Goal: Task Accomplishment & Management: Manage account settings

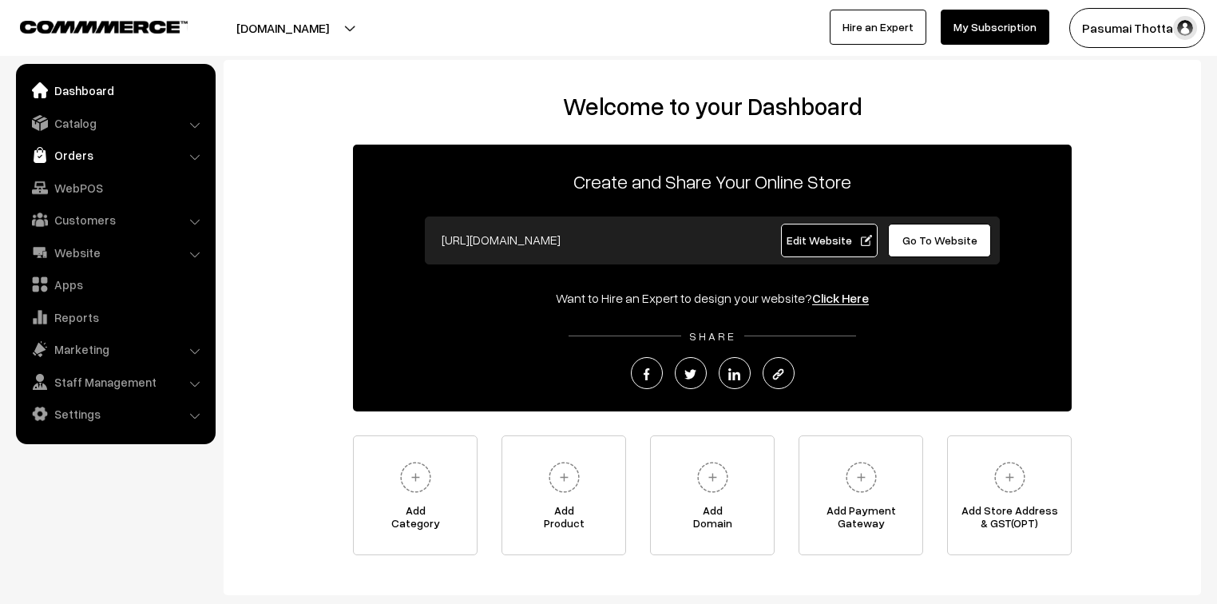
click at [78, 154] on link "Orders" at bounding box center [115, 155] width 190 height 29
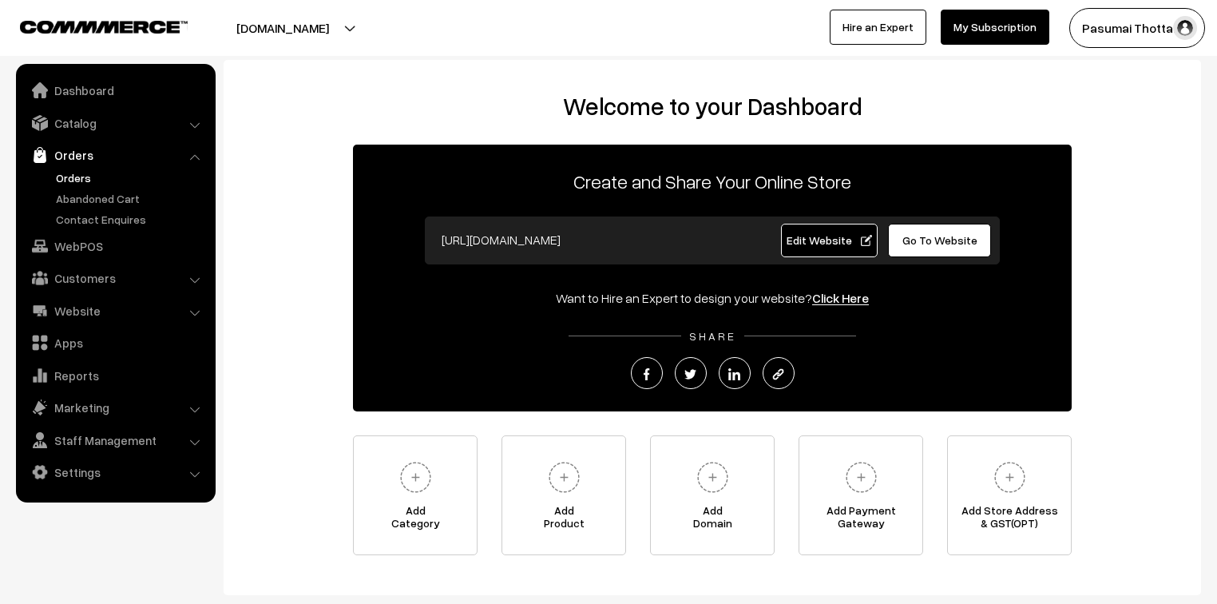
click at [80, 176] on link "Orders" at bounding box center [131, 177] width 158 height 17
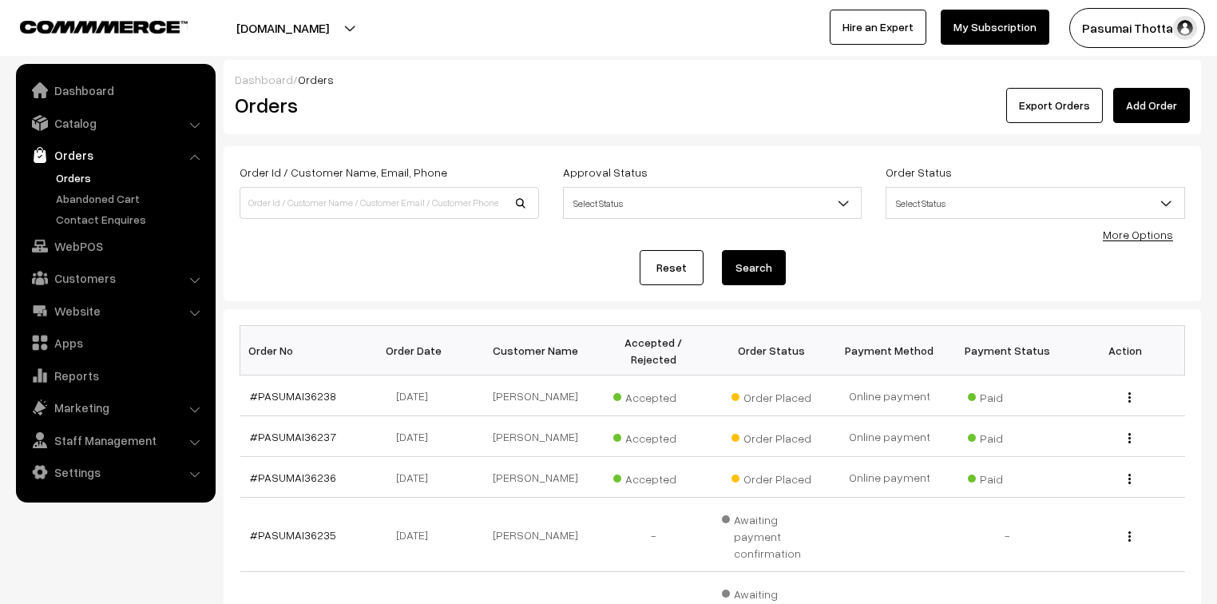
click at [1125, 236] on link "More Options" at bounding box center [1138, 235] width 70 height 14
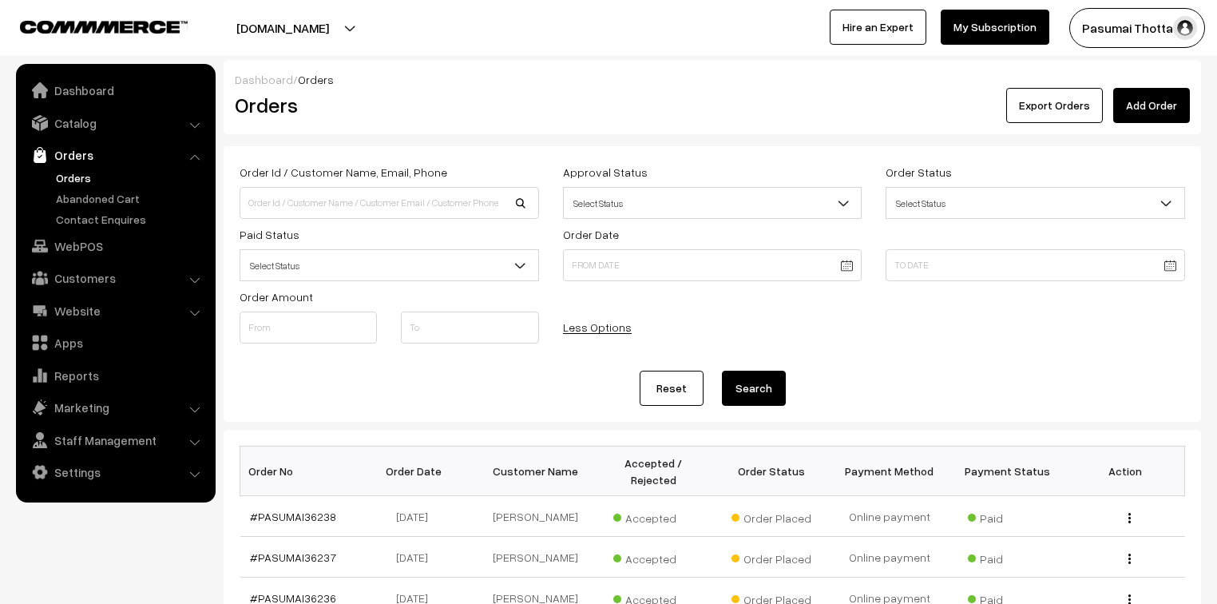
click at [507, 266] on span "Select Status" at bounding box center [389, 266] width 298 height 28
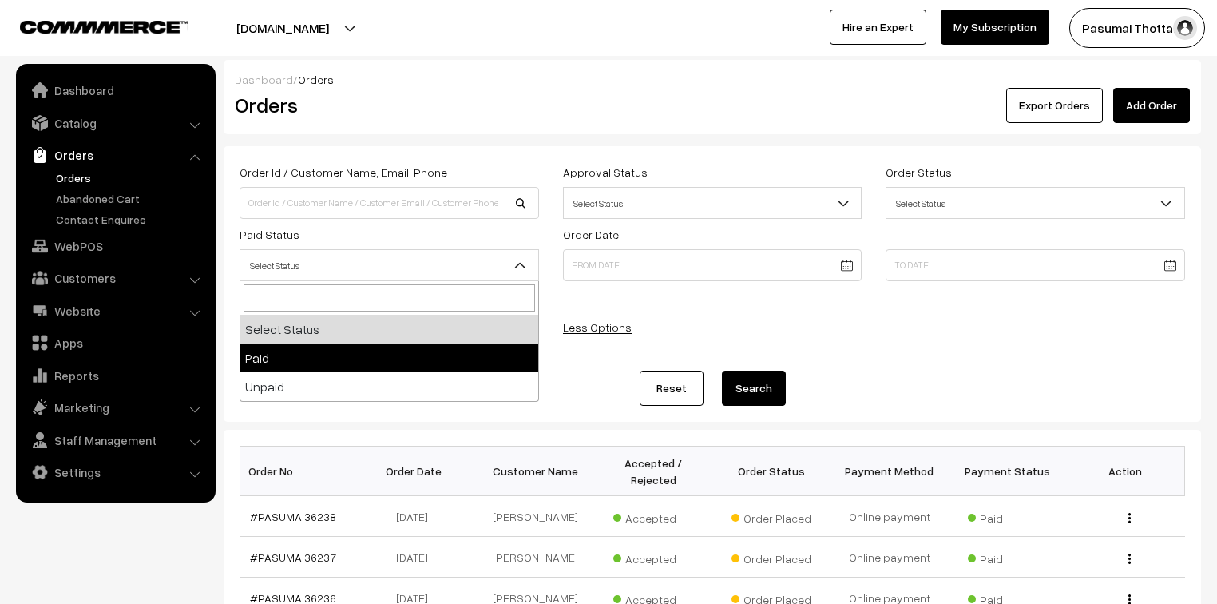
select select "1"
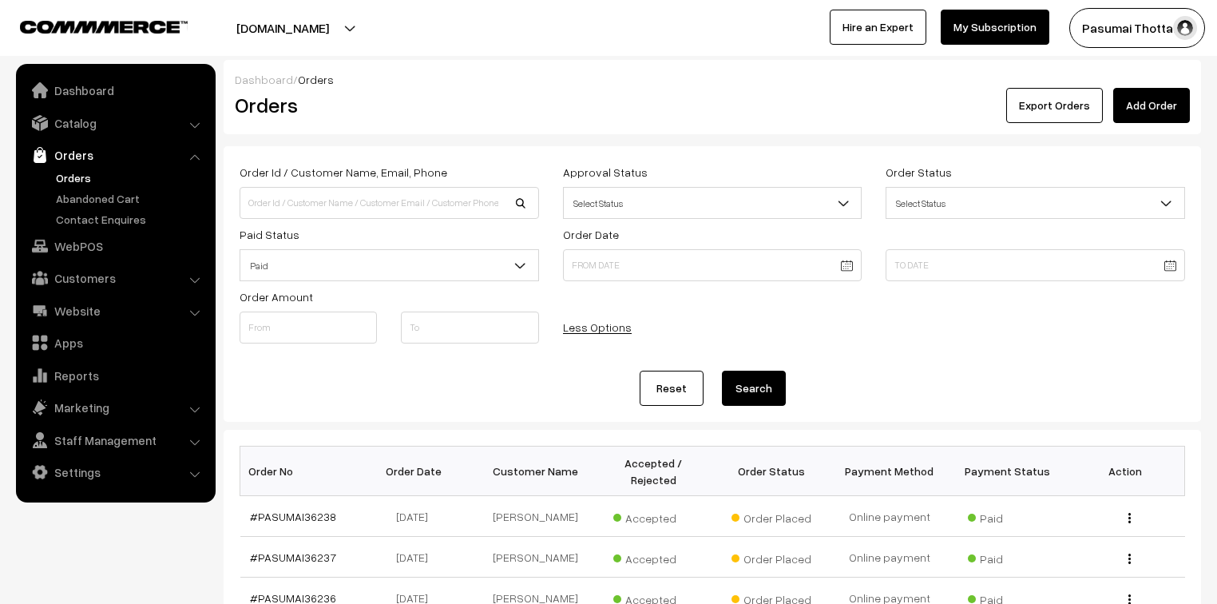
click at [730, 381] on button "Search" at bounding box center [754, 388] width 64 height 35
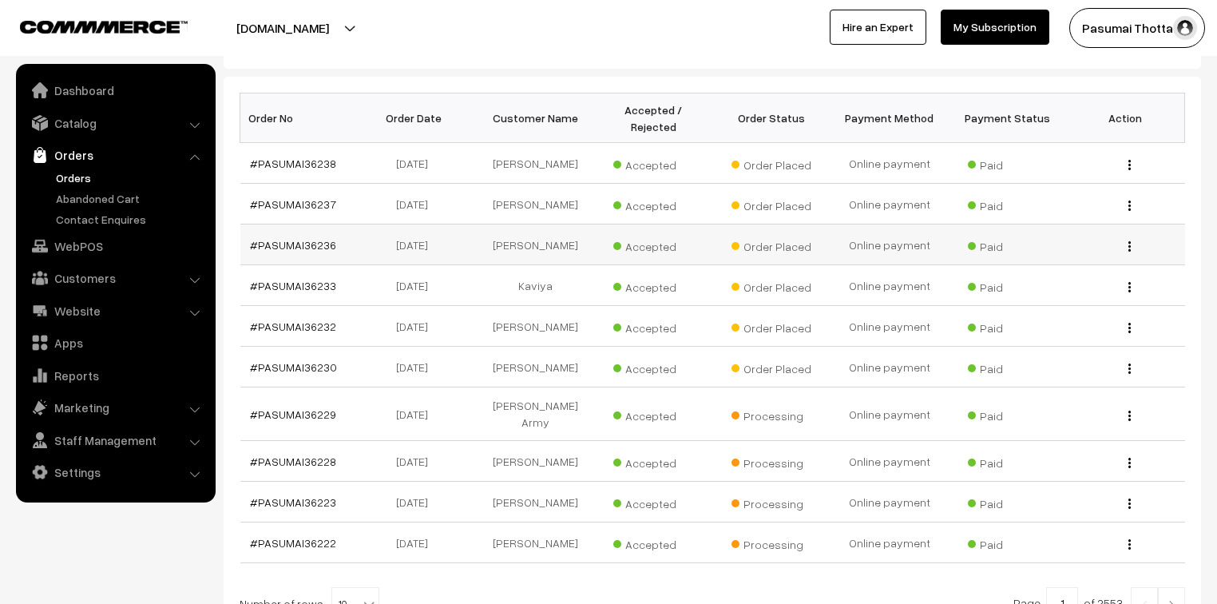
scroll to position [383, 0]
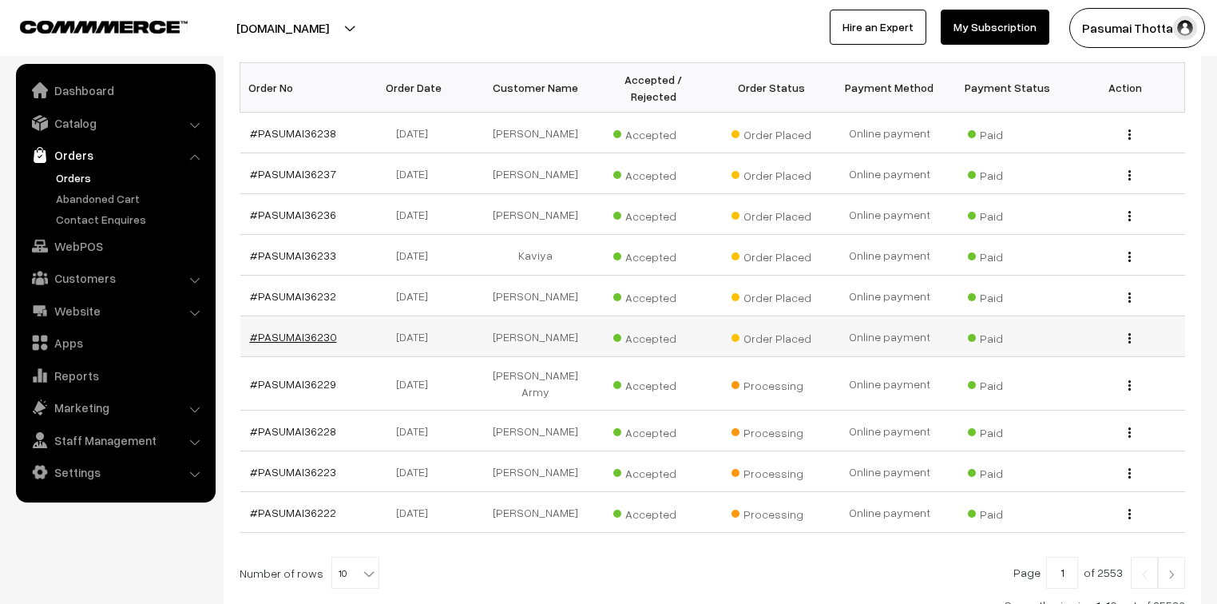
drag, startPoint x: 307, startPoint y: 339, endPoint x: 287, endPoint y: 333, distance: 20.0
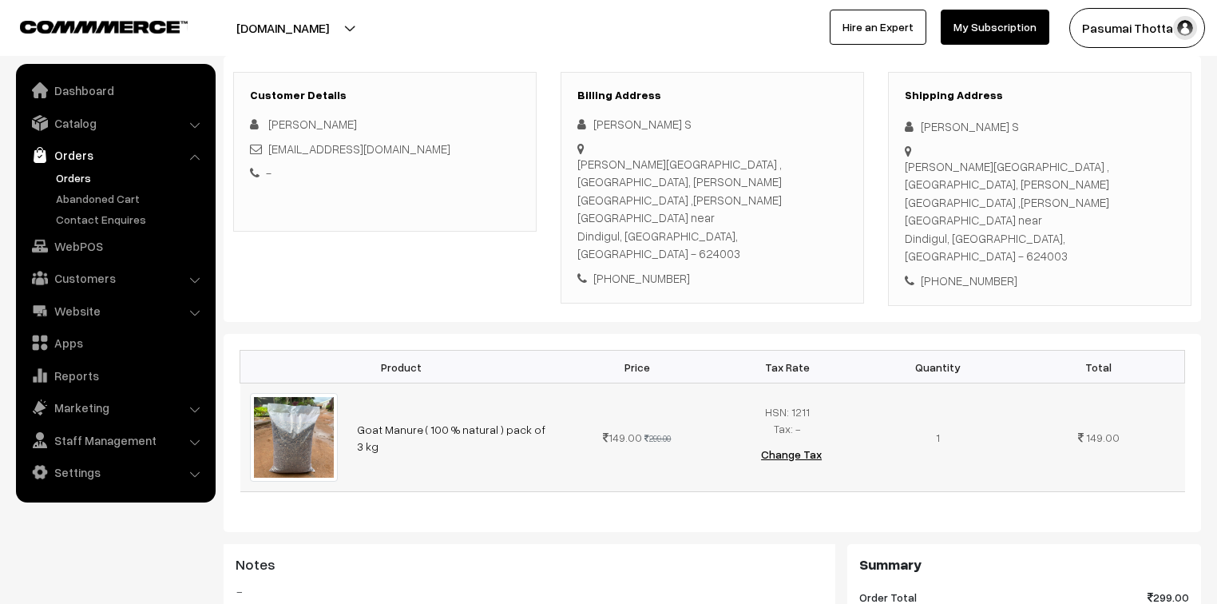
scroll to position [256, 0]
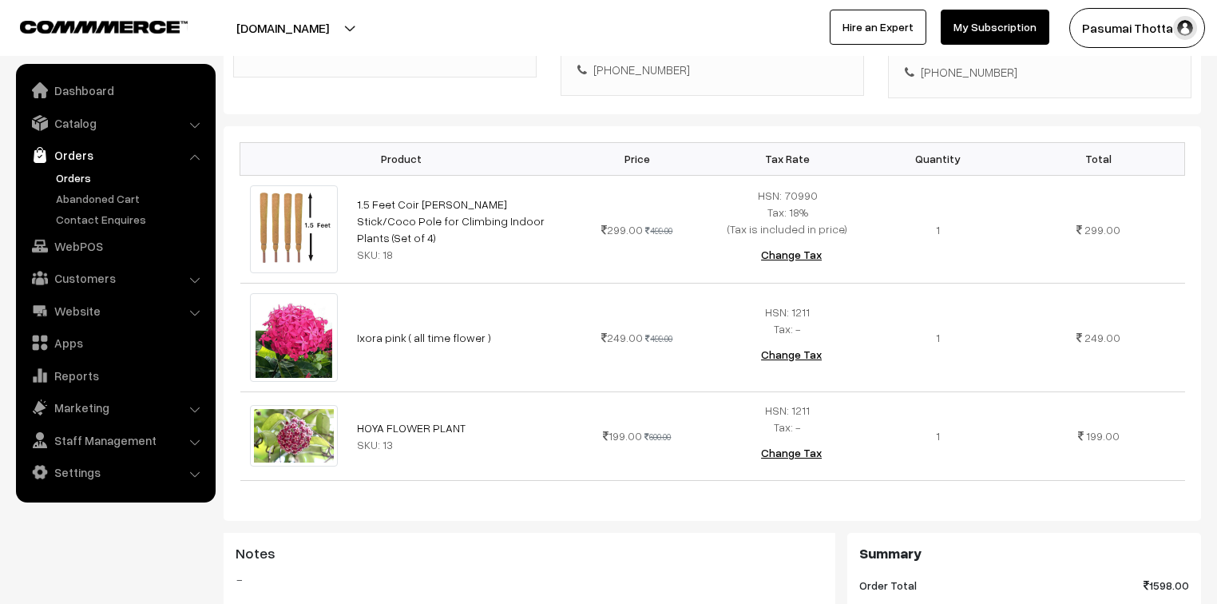
scroll to position [383, 0]
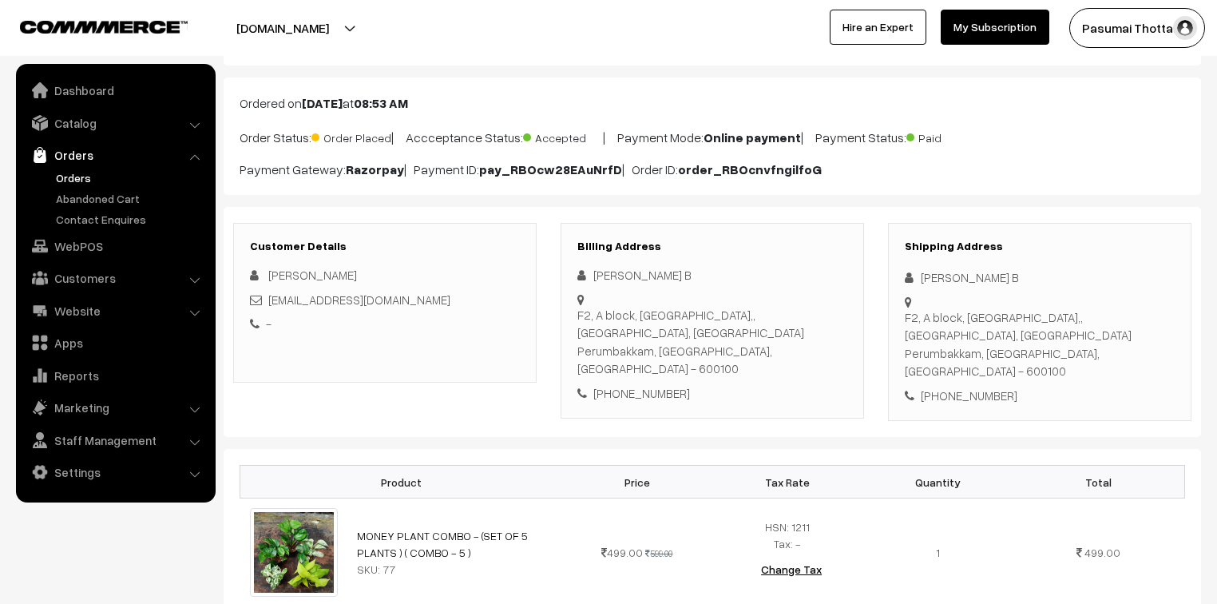
scroll to position [256, 0]
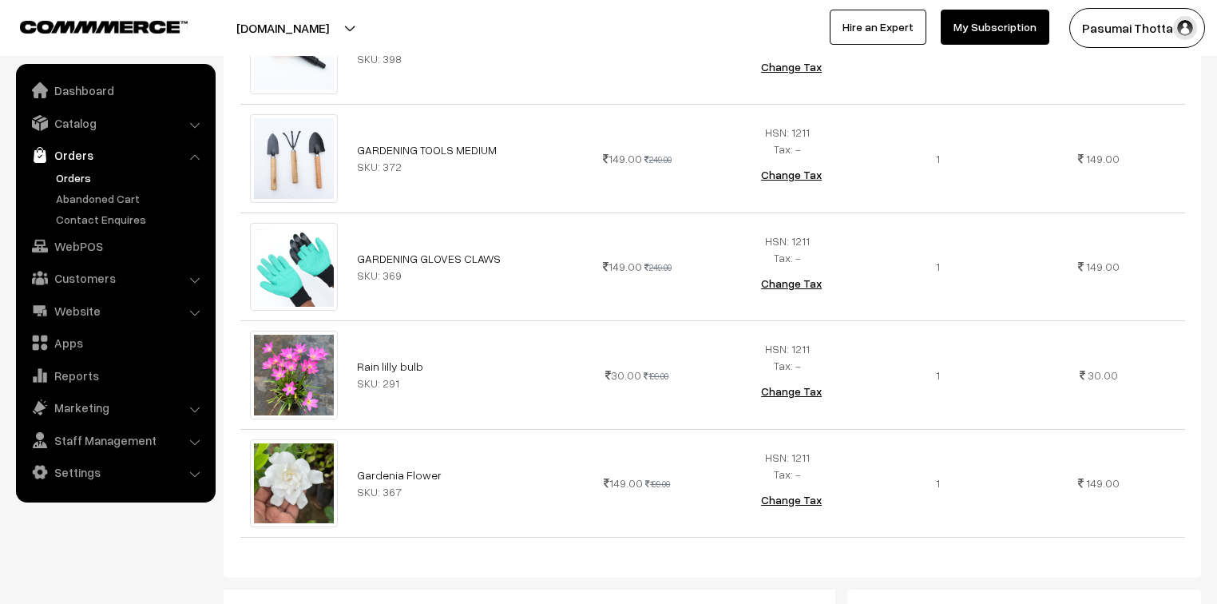
scroll to position [830, 0]
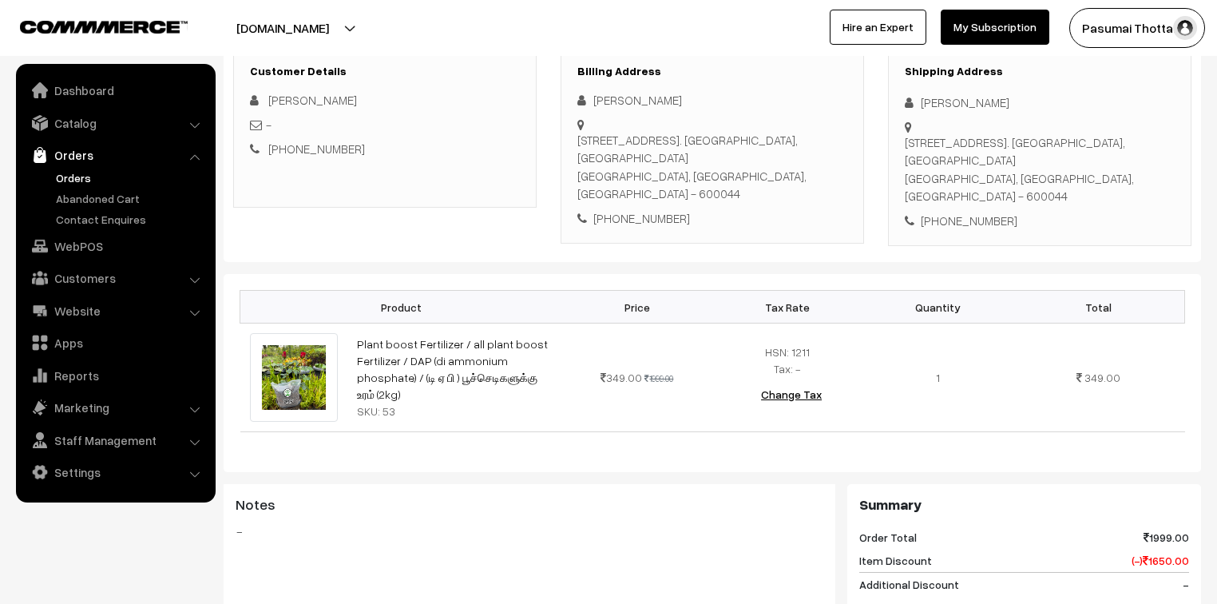
scroll to position [256, 0]
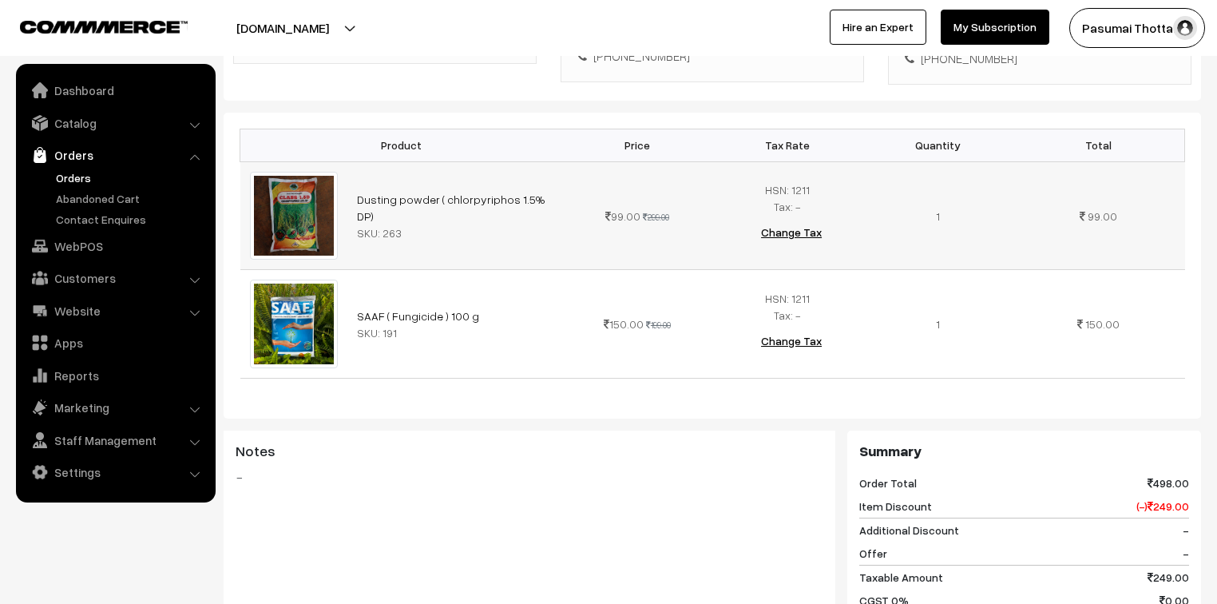
scroll to position [447, 0]
